Goal: Use online tool/utility

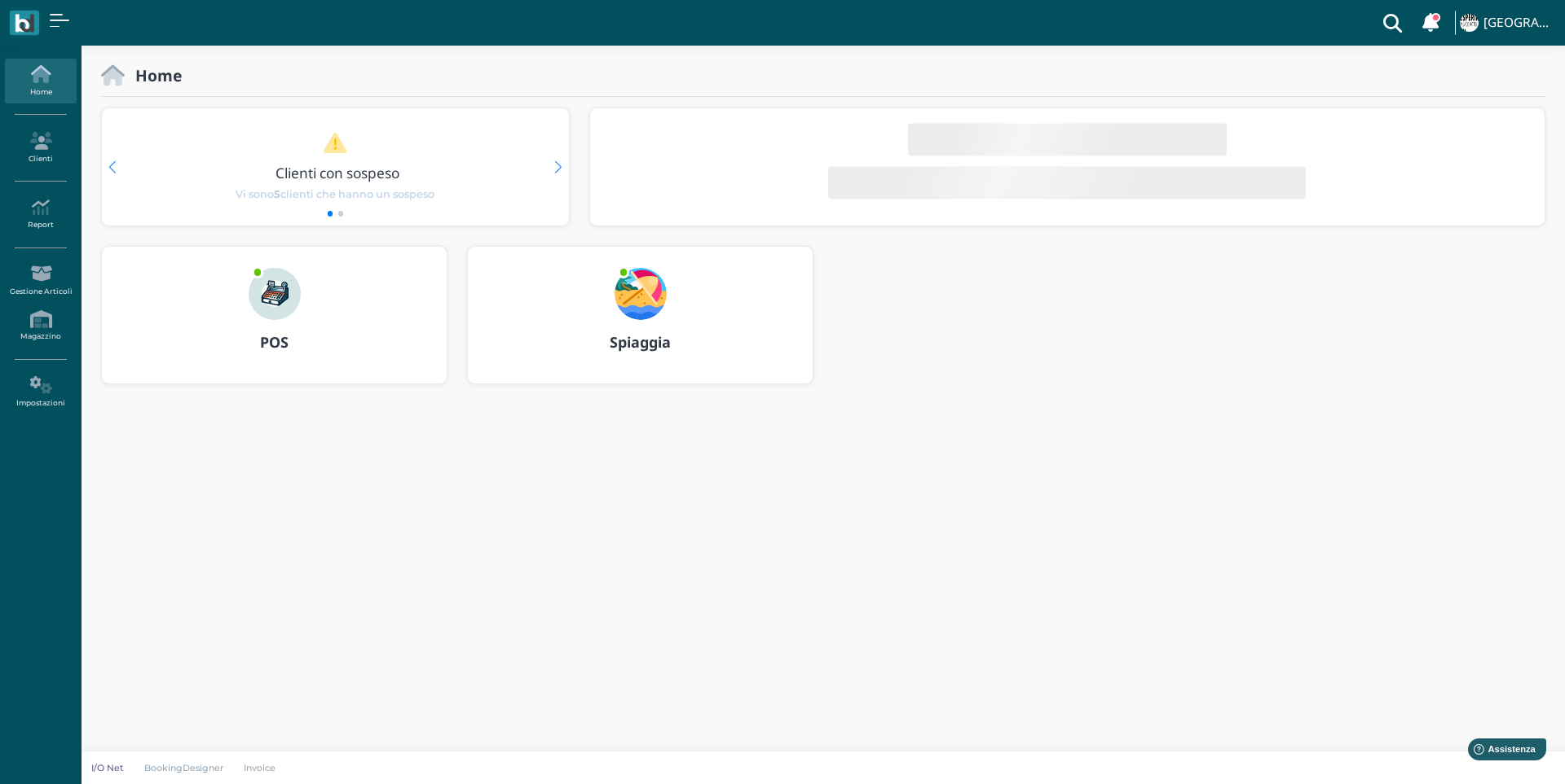
click at [636, 316] on img at bounding box center [640, 294] width 52 height 52
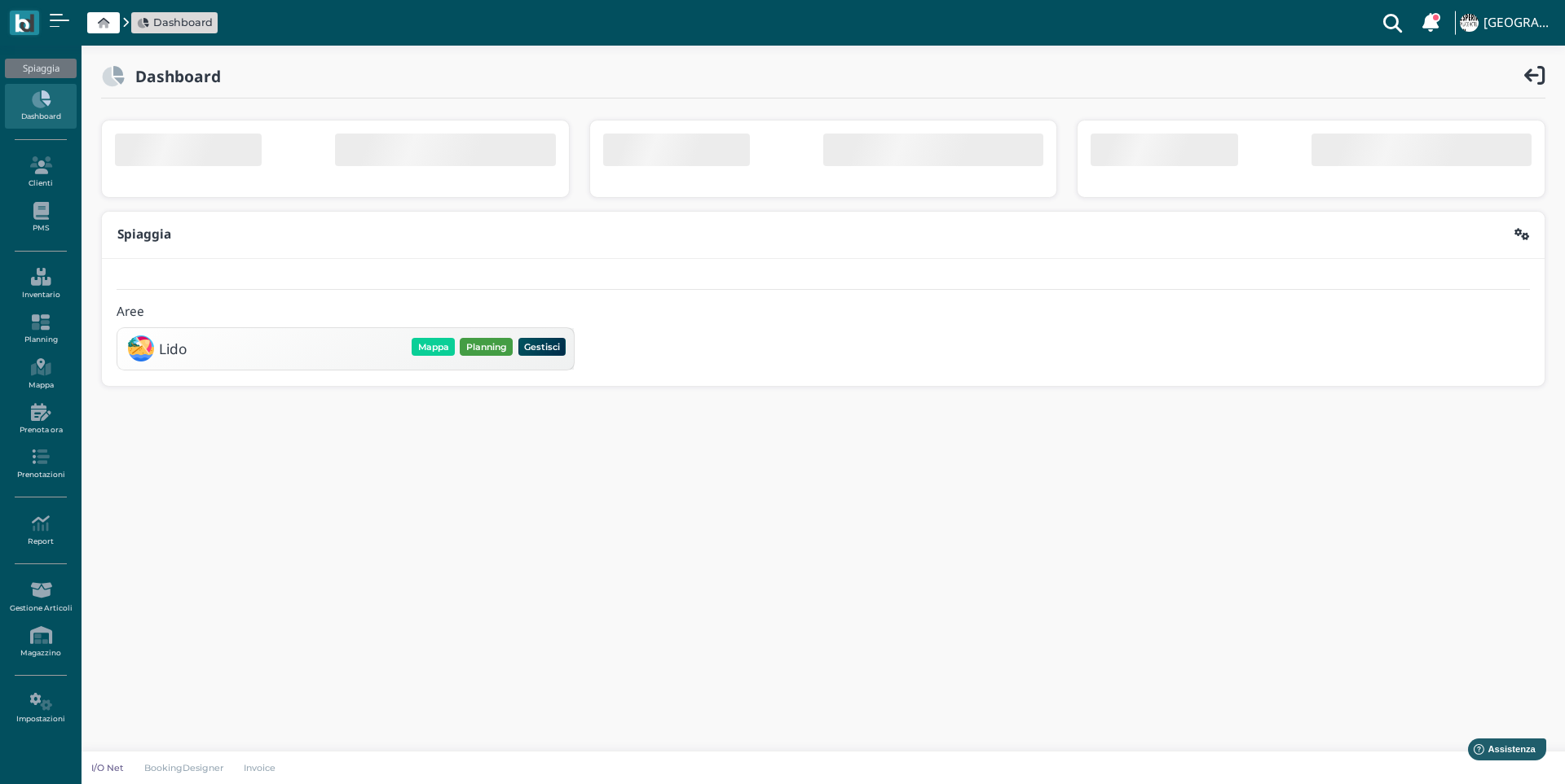
click at [493, 345] on button "Planning" at bounding box center [486, 347] width 53 height 18
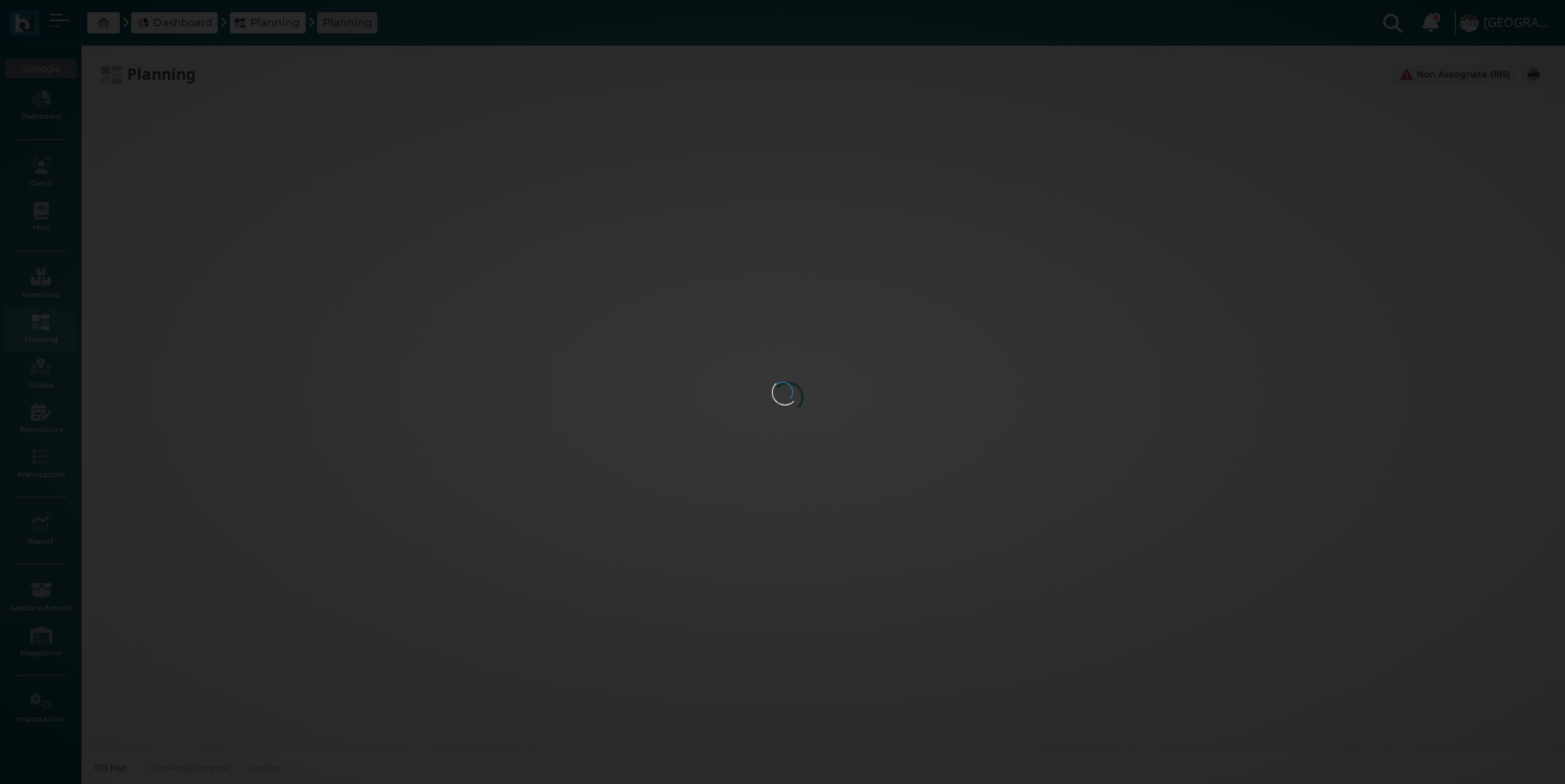
type input "3.8"
type input "100"
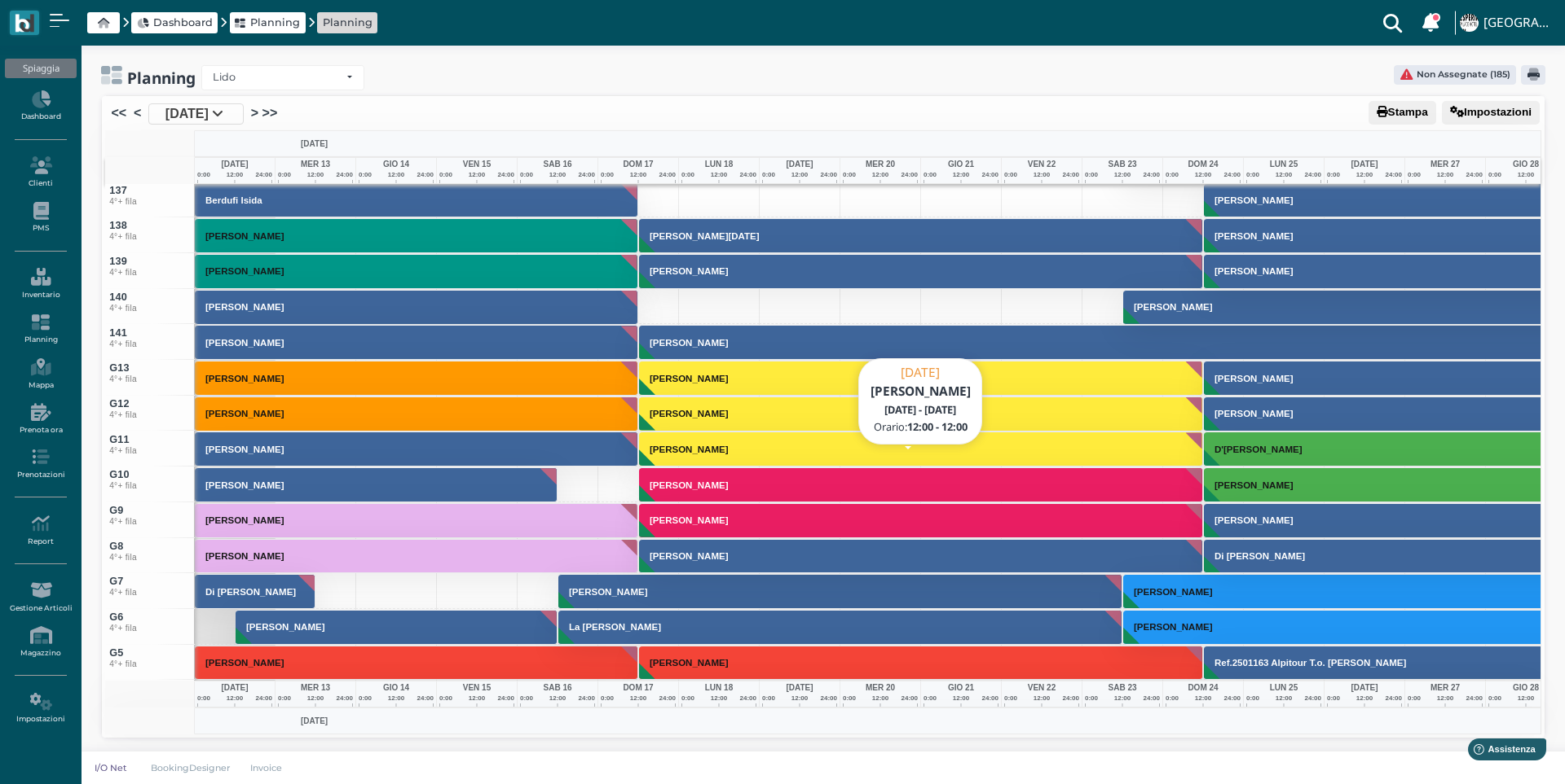
scroll to position [4645, 0]
